Goal: Information Seeking & Learning: Understand process/instructions

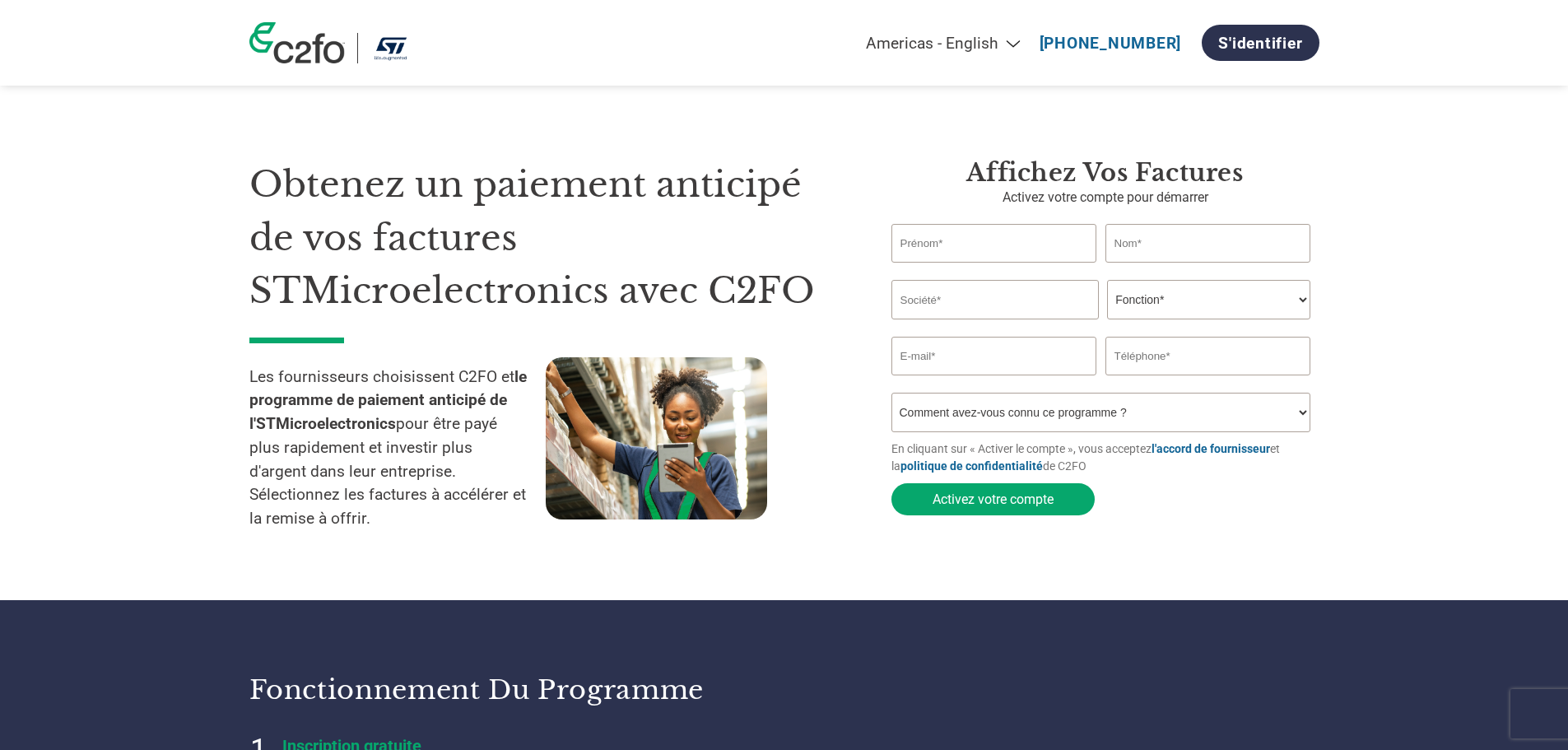
select select "fr-[GEOGRAPHIC_DATA]"
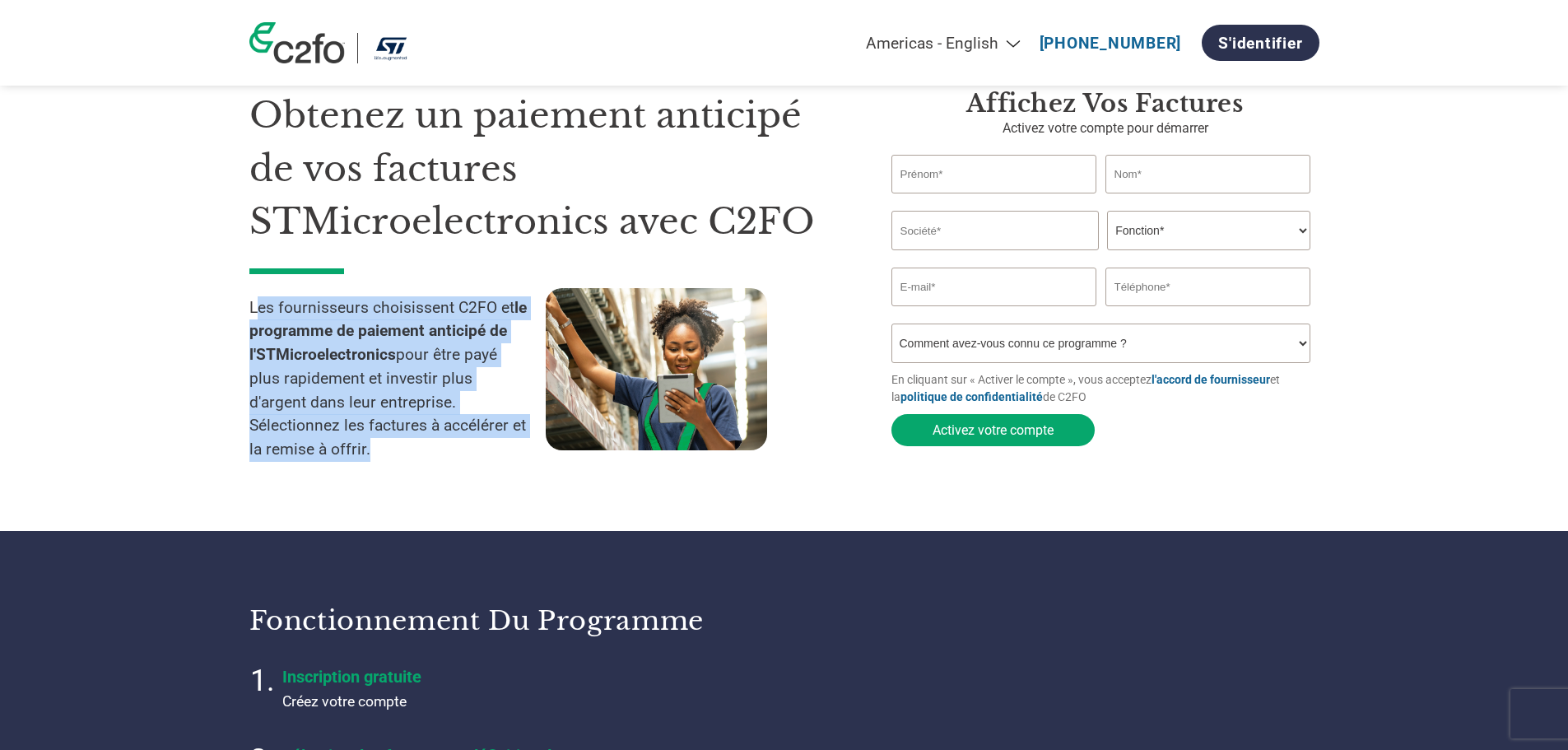
drag, startPoint x: 254, startPoint y: 301, endPoint x: 525, endPoint y: 438, distance: 303.7
click at [525, 438] on p "Les fournisseurs choisissent C2FO et le programme de paiement anticipé de l'STM…" at bounding box center [398, 379] width 296 height 166
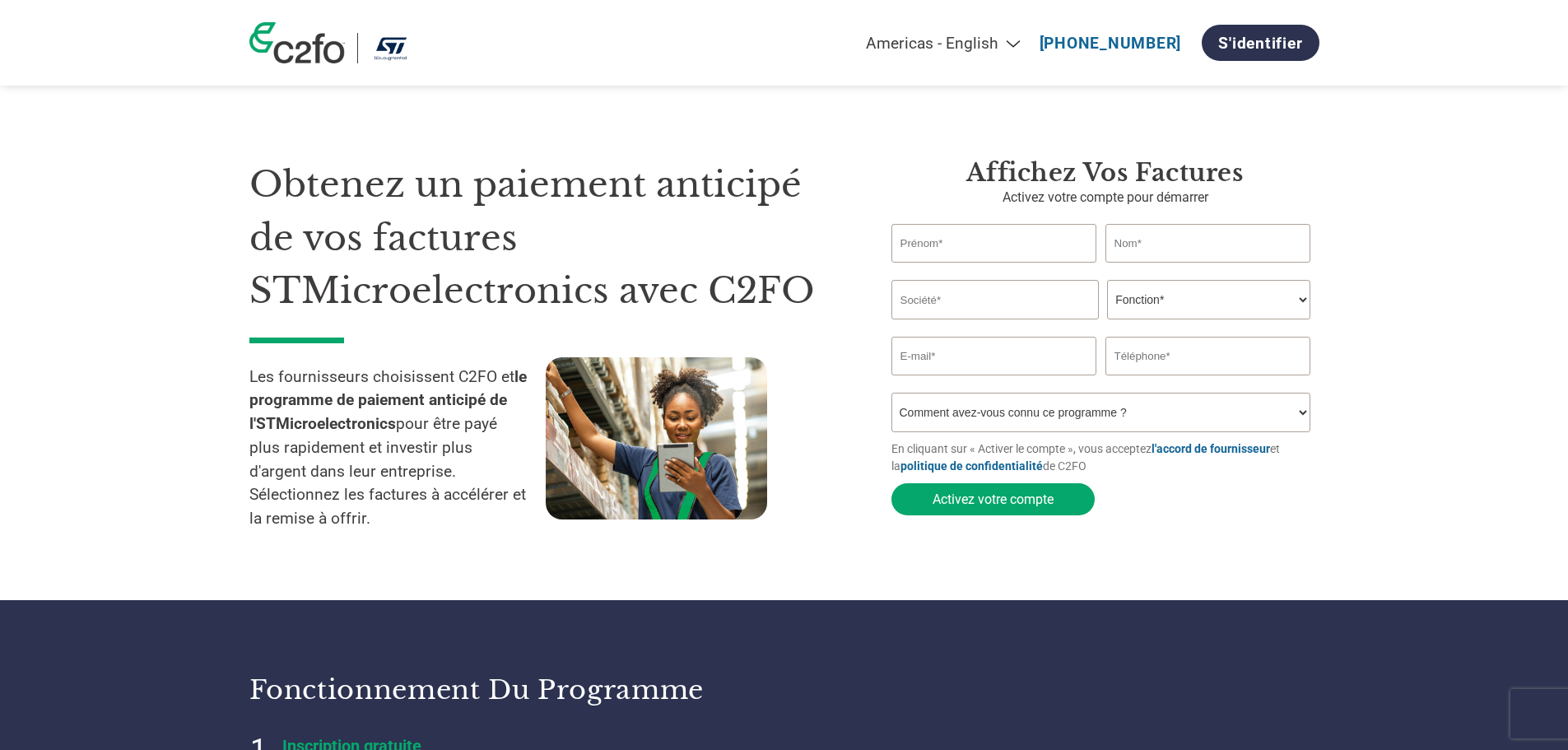
click at [339, 195] on h1 "Obtenez un paiement anticipé de vos factures STMicroelectronics avec C2FO" at bounding box center [546, 237] width 593 height 159
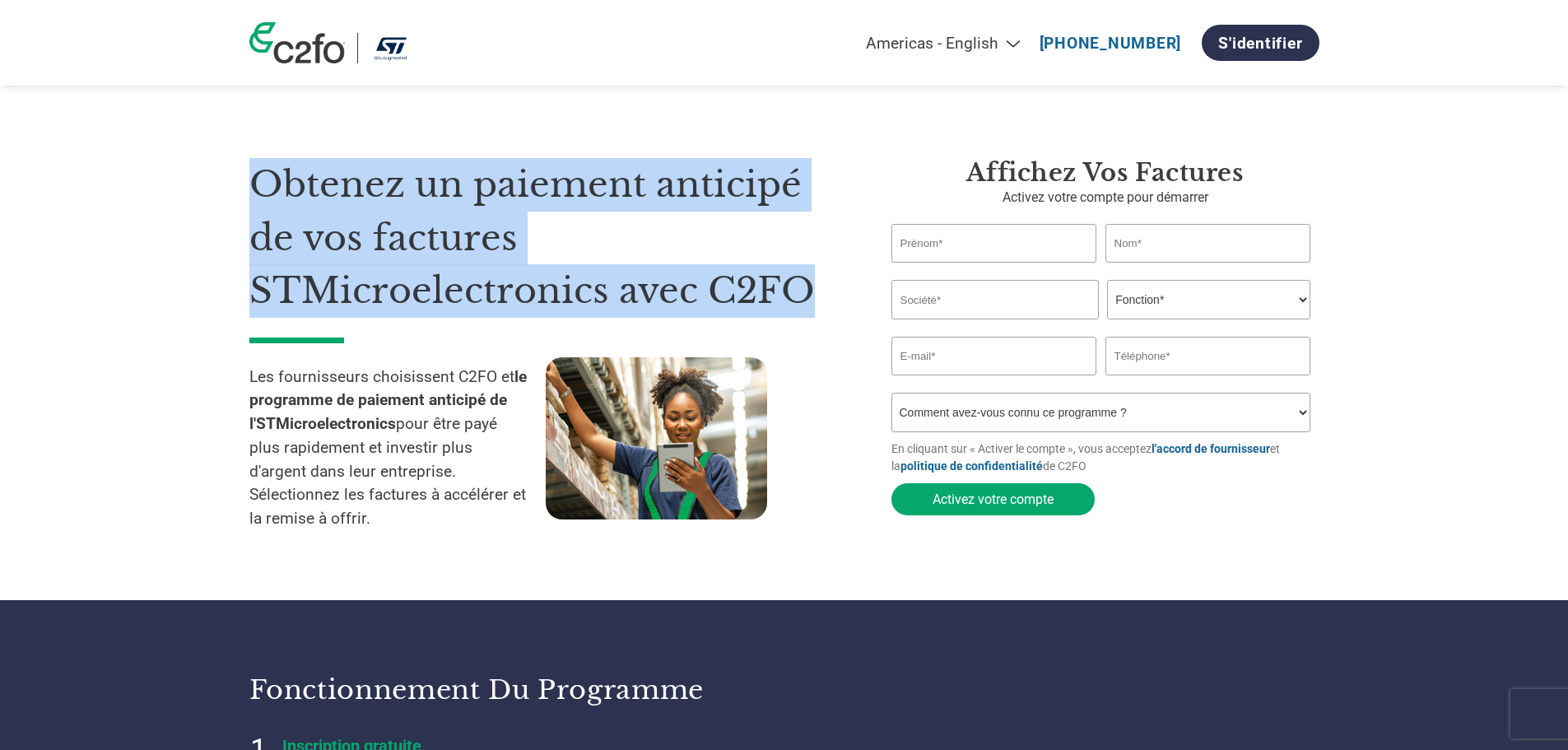
drag, startPoint x: 253, startPoint y: 170, endPoint x: 802, endPoint y: 315, distance: 567.8
click at [802, 315] on h1 "Obtenez un paiement anticipé de vos factures STMicroelectronics avec C2FO" at bounding box center [546, 237] width 593 height 159
click at [498, 269] on h1 "Obtenez un paiement anticipé de vos factures STMicroelectronics avec C2FO" at bounding box center [546, 237] width 593 height 159
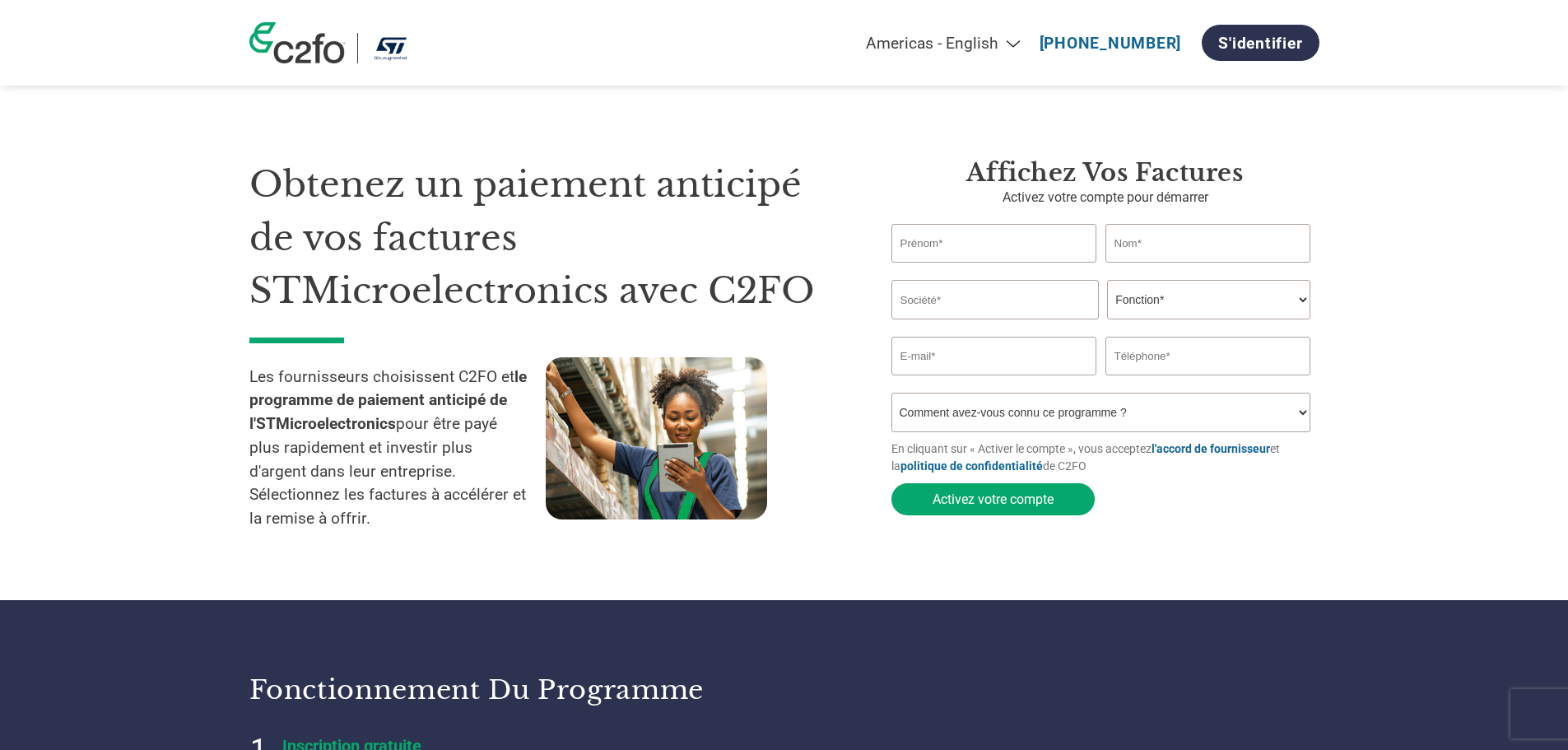
click at [374, 298] on h1 "Obtenez un paiement anticipé de vos factures STMicroelectronics avec C2FO" at bounding box center [546, 237] width 593 height 159
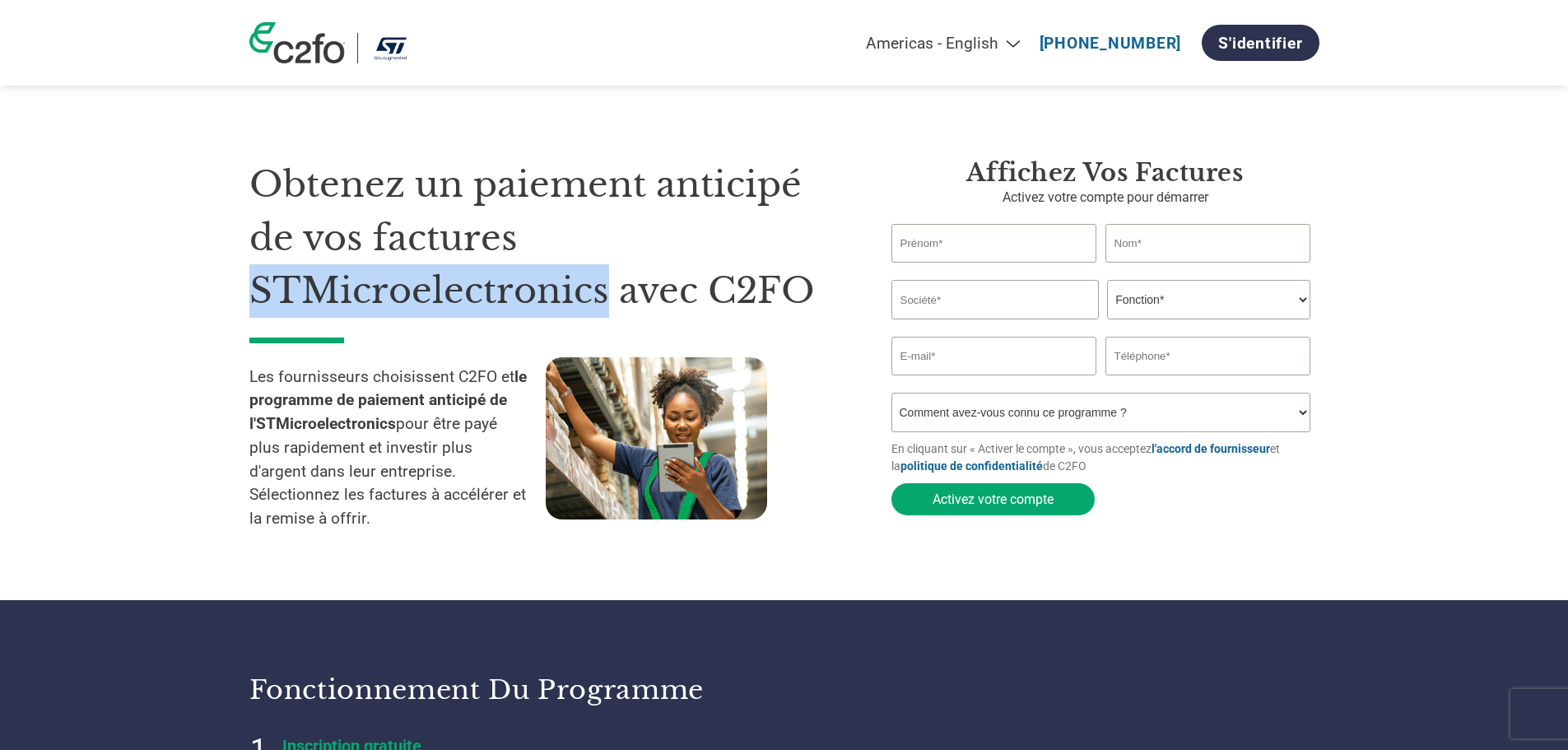
click at [374, 298] on h1 "Obtenez un paiement anticipé de vos factures STMicroelectronics avec C2FO" at bounding box center [546, 237] width 593 height 159
drag, startPoint x: 252, startPoint y: 290, endPoint x: 606, endPoint y: 305, distance: 354.3
click at [606, 305] on h1 "Obtenez un paiement anticipé de vos factures STMicroelectronics avec C2FO" at bounding box center [546, 237] width 593 height 159
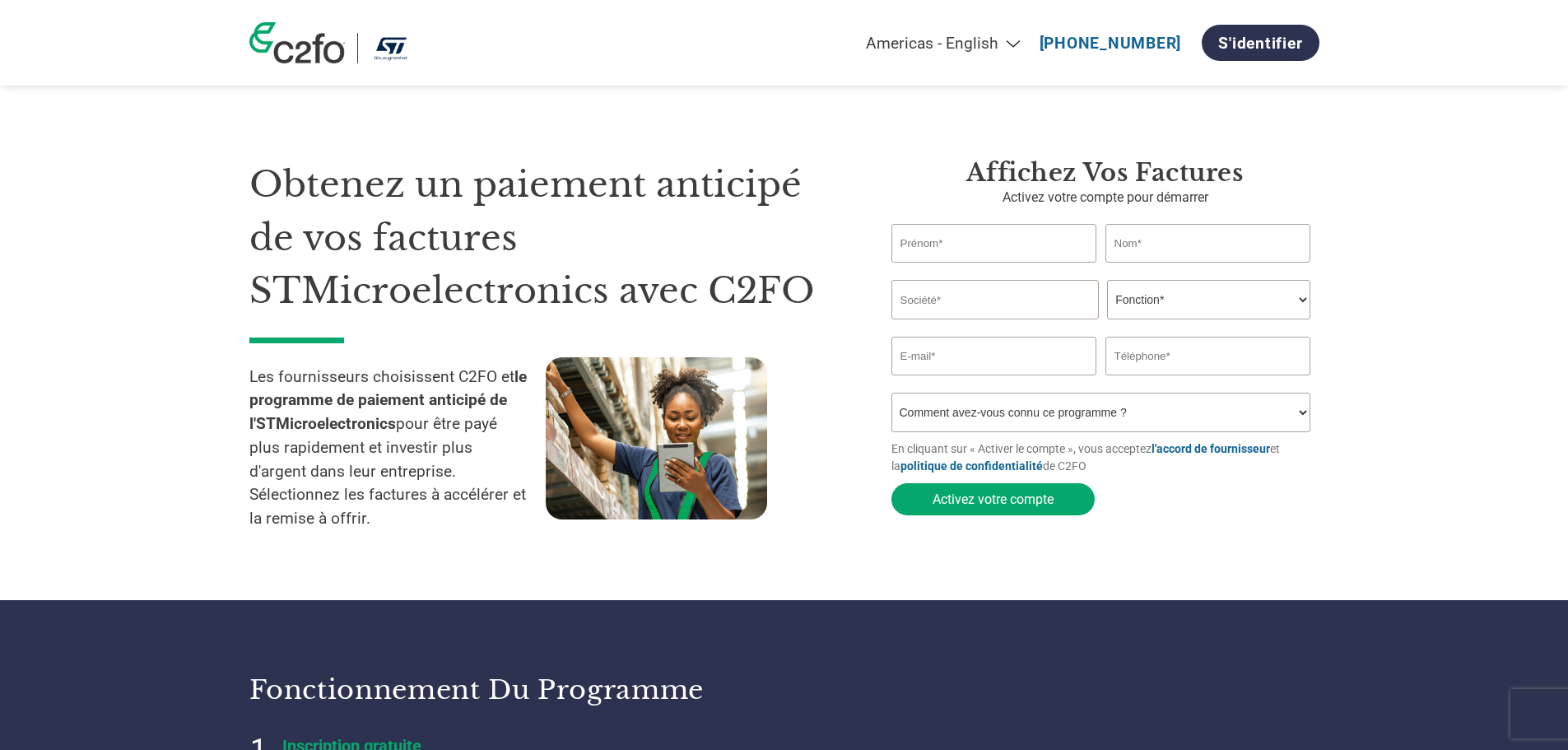
click at [438, 333] on div "Obtenez un paiement anticipé de vos factures STMicroelectronics avec C2FO Les f…" at bounding box center [558, 352] width 618 height 389
click at [768, 276] on h1 "Obtenez un paiement anticipé de vos factures STMicroelectronics avec C2FO" at bounding box center [546, 237] width 593 height 159
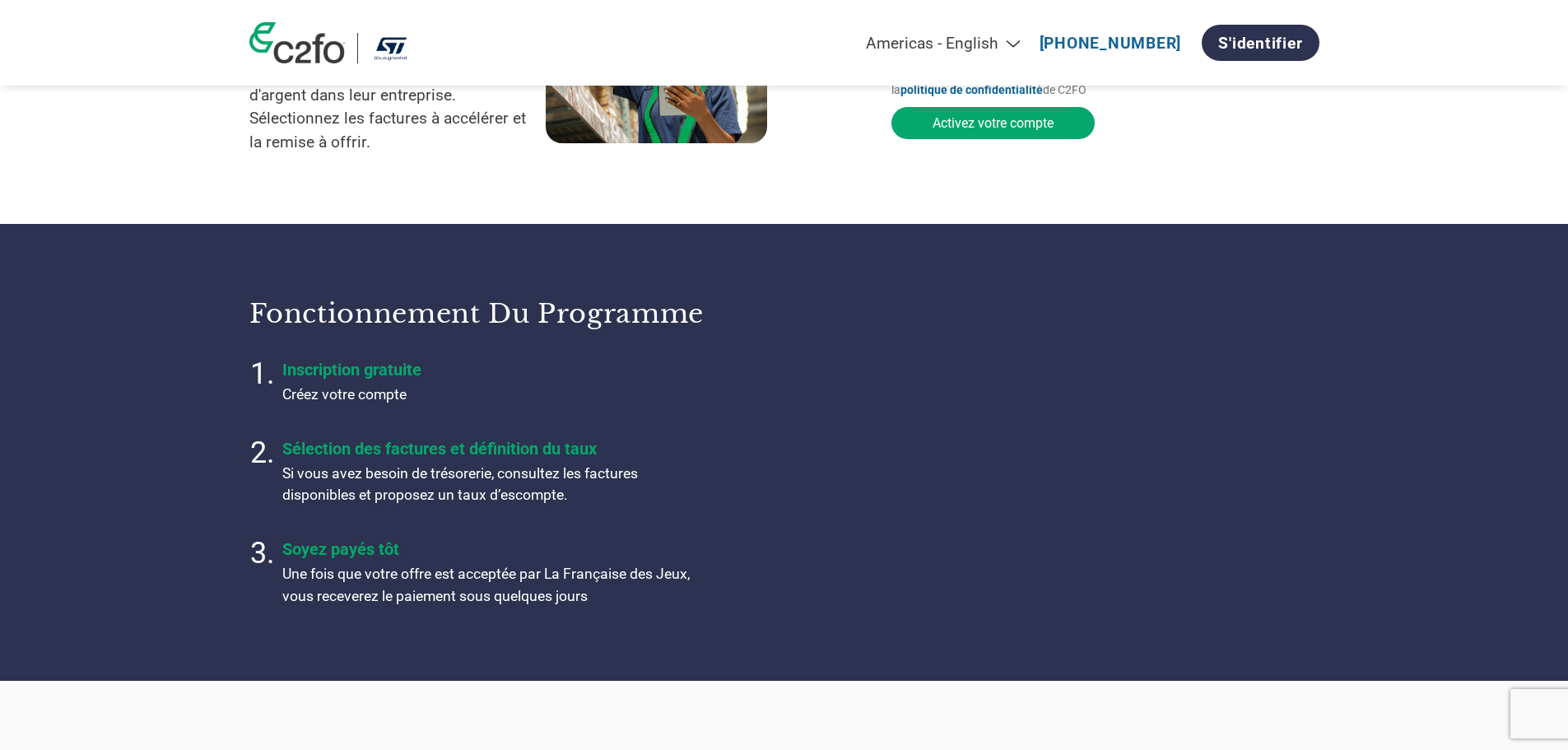
scroll to position [381, 0]
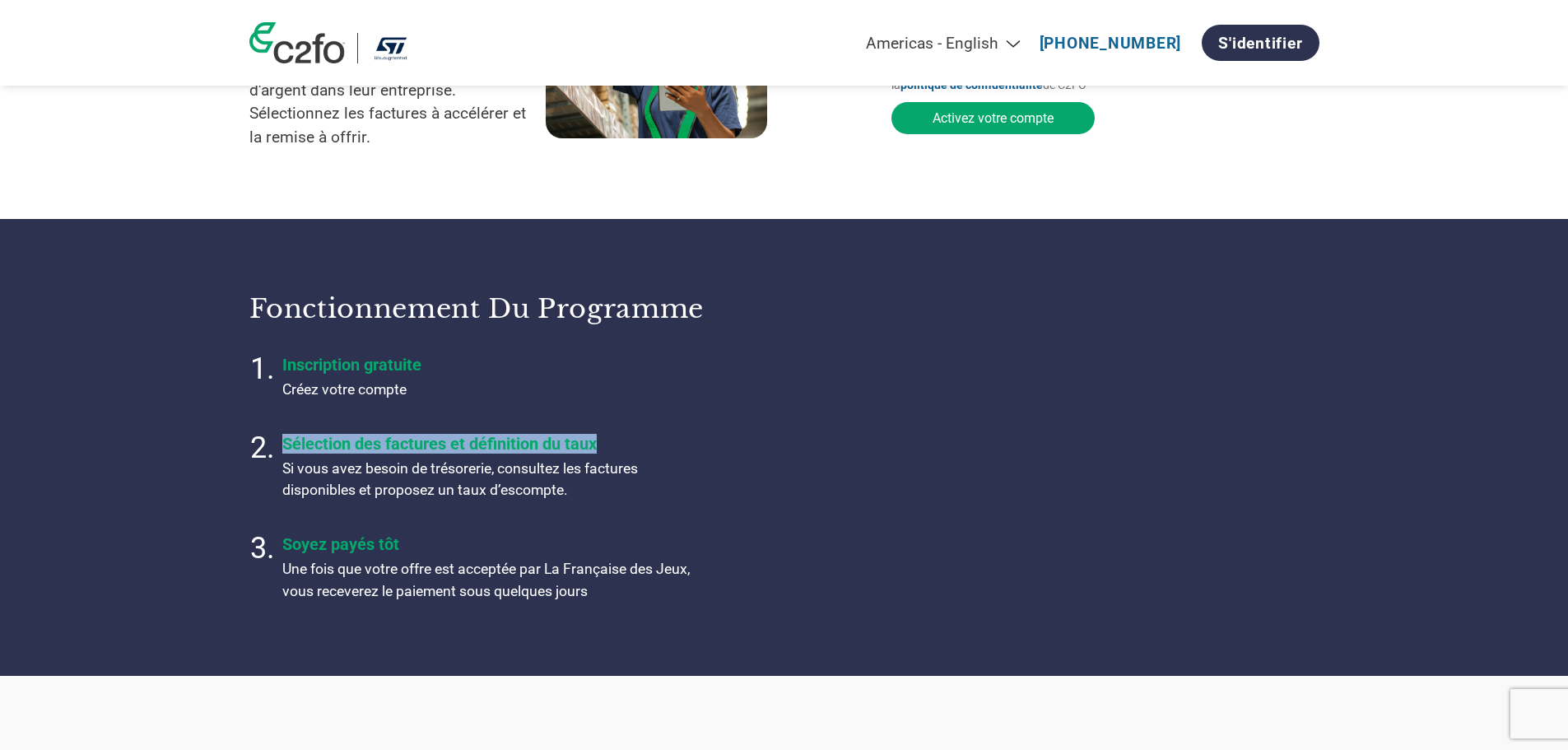
drag, startPoint x: 280, startPoint y: 422, endPoint x: 630, endPoint y: 425, distance: 350.0
click at [630, 430] on li "Sélection des factures et définition du taux Si vous avez besoin de trésorerie,…" at bounding box center [488, 470] width 412 height 79
click at [630, 434] on h4 "Sélection des factures et définition du taux" at bounding box center [488, 443] width 412 height 20
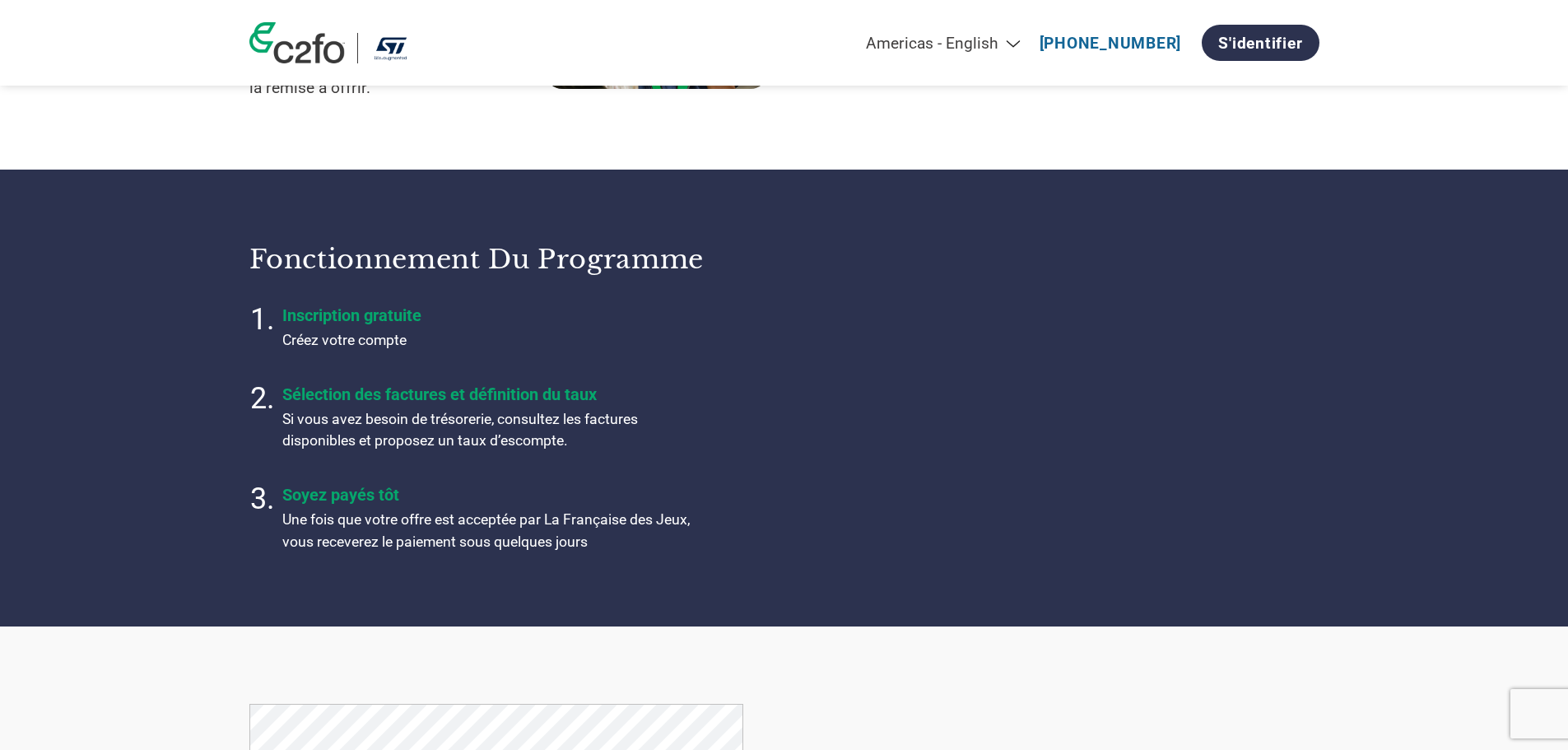
scroll to position [431, 0]
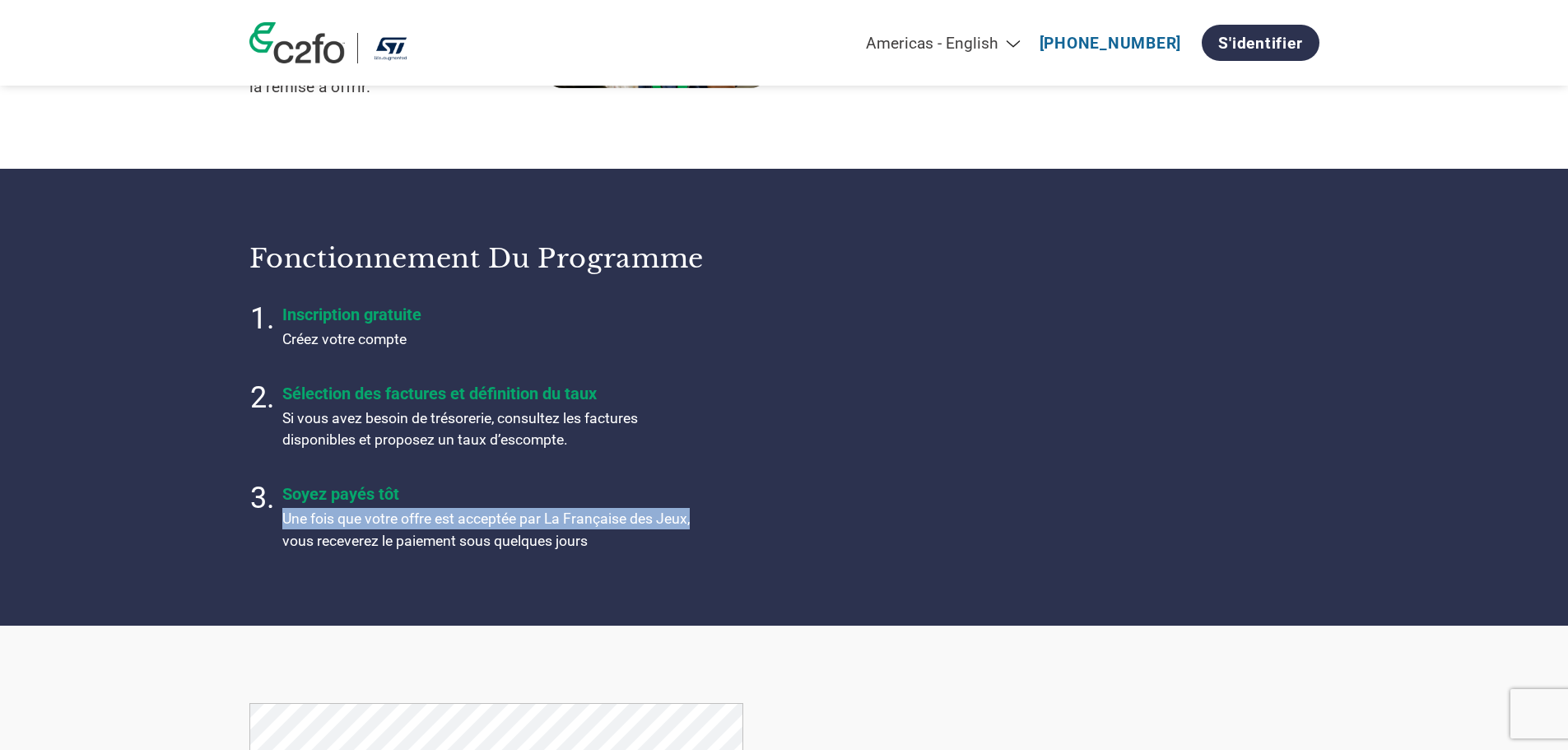
drag, startPoint x: 561, startPoint y: 487, endPoint x: 717, endPoint y: 503, distance: 156.8
click at [717, 503] on ol "Inscription gratuite Créez votre compte Sélection des factures et définition du…" at bounding box center [506, 430] width 514 height 258
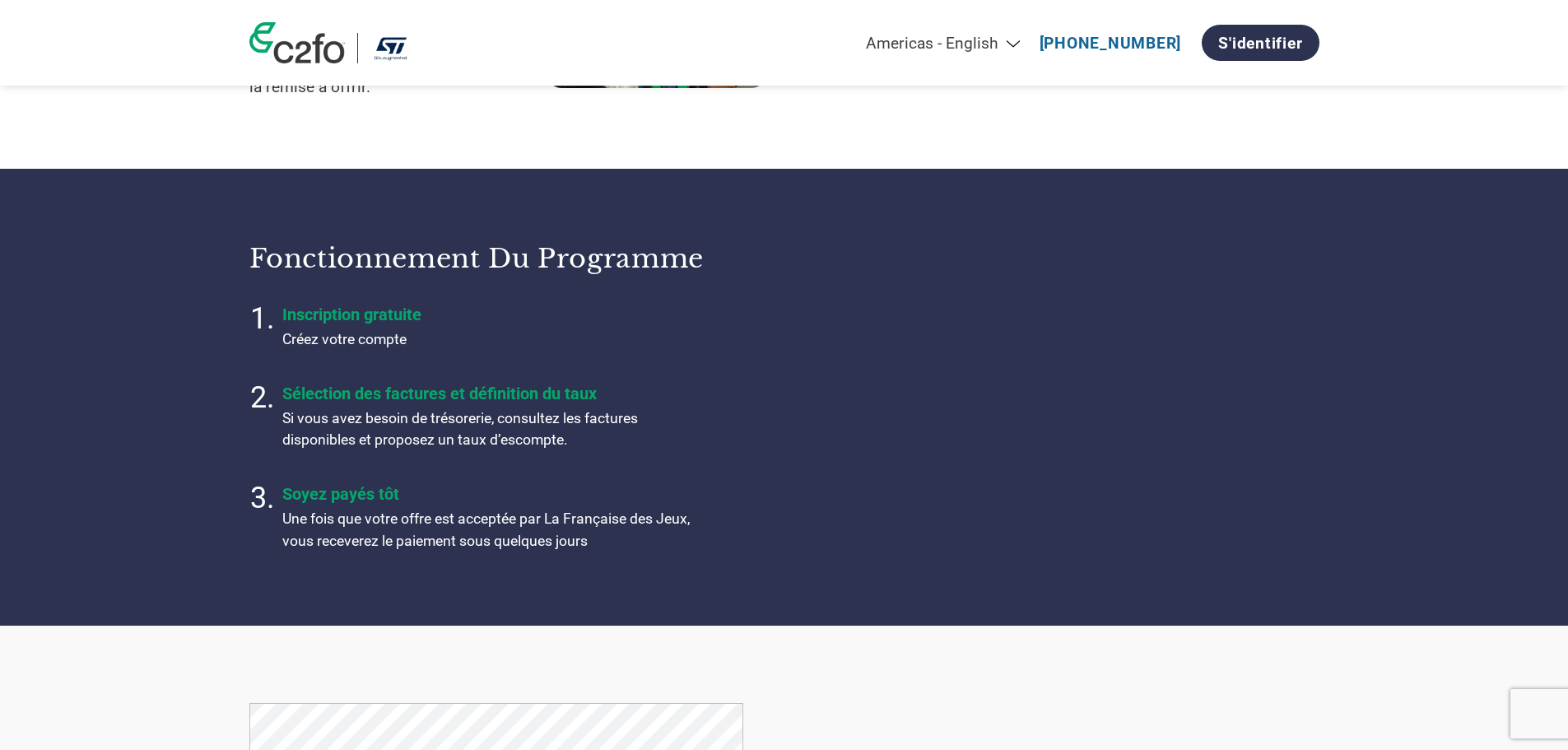
drag, startPoint x: 813, startPoint y: 393, endPoint x: 902, endPoint y: 513, distance: 149.4
drag, startPoint x: 902, startPoint y: 513, endPoint x: 853, endPoint y: 522, distance: 49.8
click at [853, 522] on div "Fonctionnement du programme Inscription gratuite Créez votre compte Sélection d…" at bounding box center [784, 397] width 1070 height 351
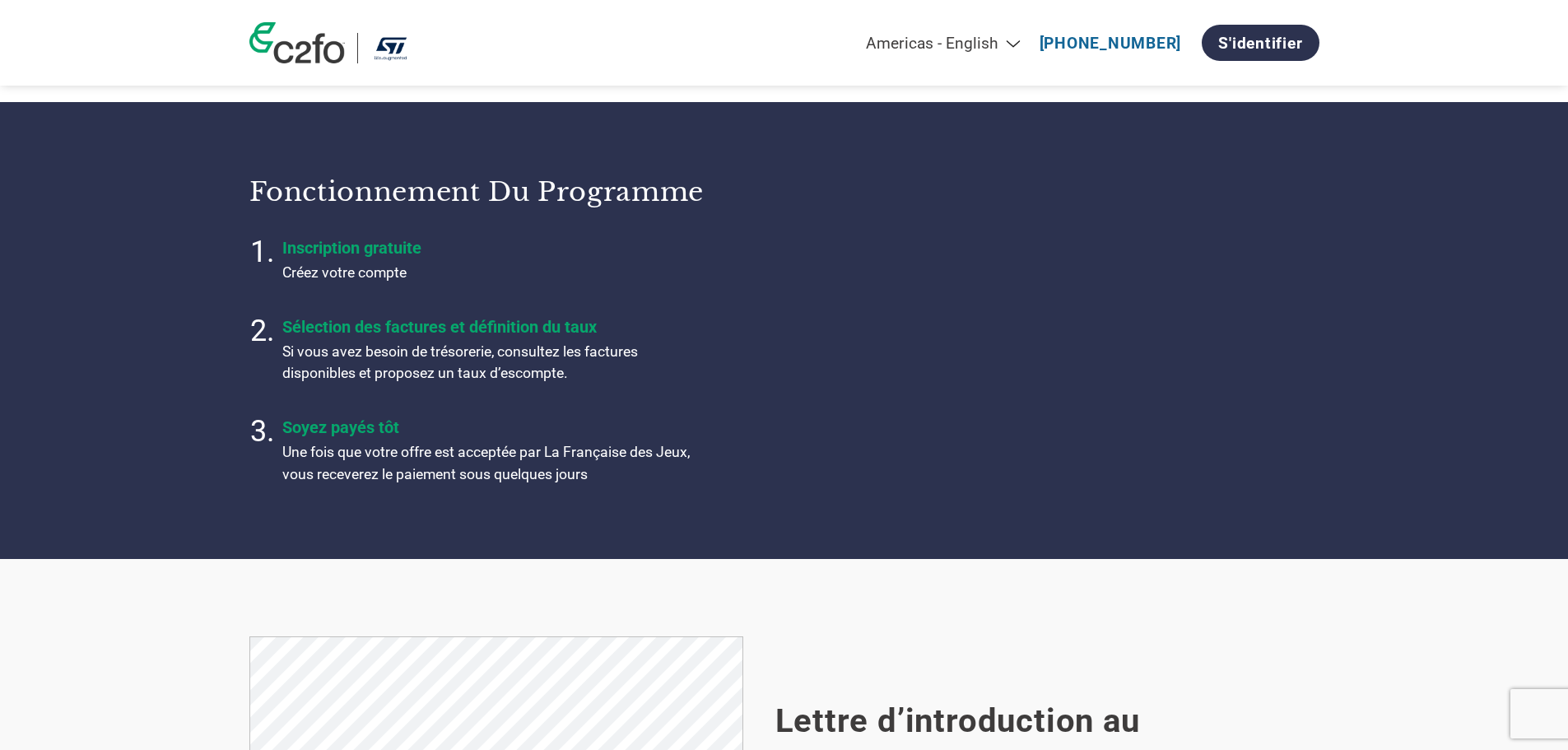
scroll to position [499, 0]
drag, startPoint x: 275, startPoint y: 402, endPoint x: 402, endPoint y: 412, distance: 127.4
click at [402, 414] on li "Soyez payés tôt Une fois que votre offre est acceptée par La Française des Jeux…" at bounding box center [488, 453] width 412 height 79
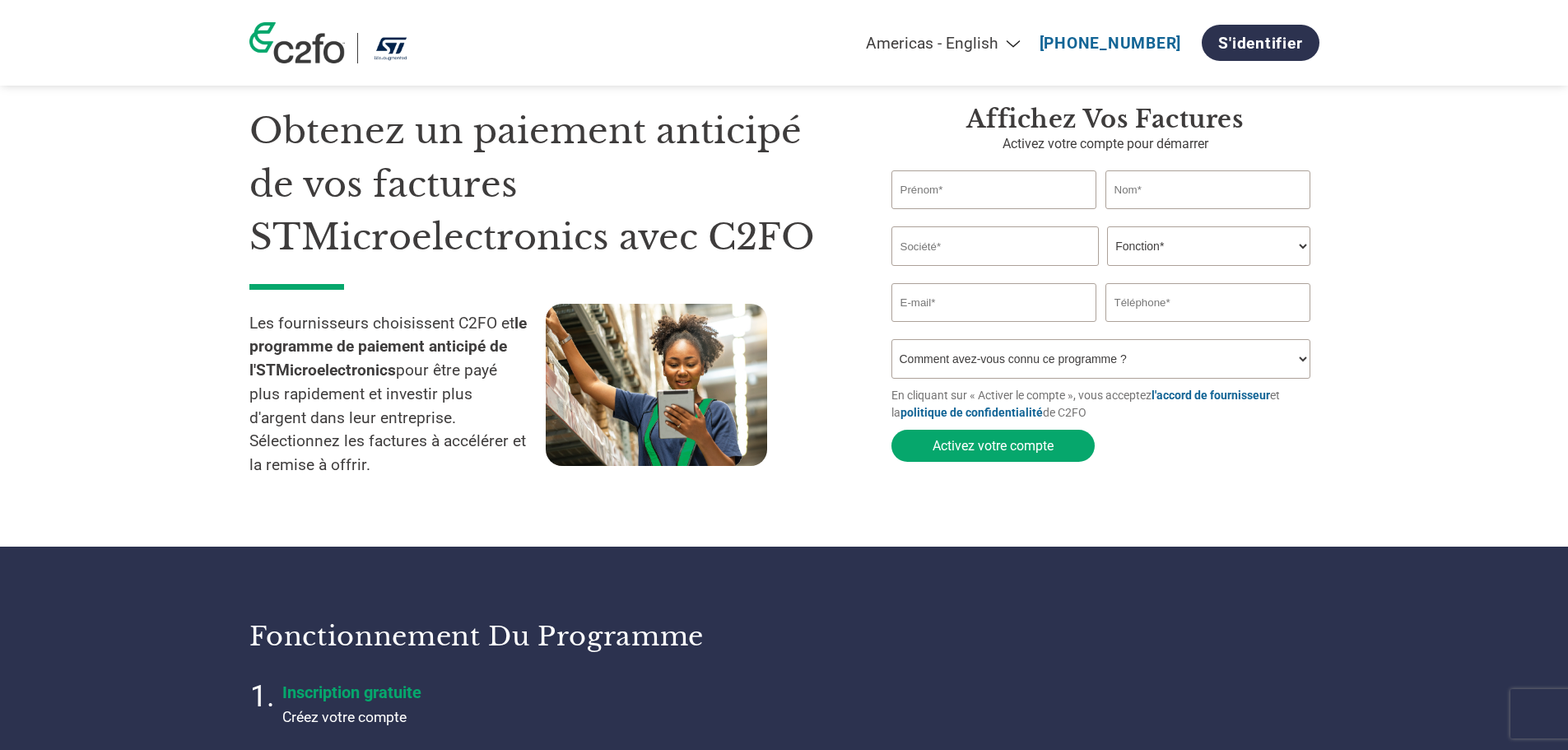
scroll to position [0, 0]
